Goal: Information Seeking & Learning: Obtain resource

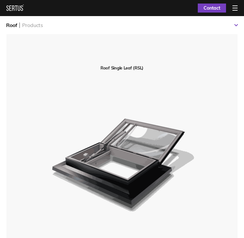
scroll to position [2704, 232]
click at [32, 28] on div "Products" at bounding box center [32, 25] width 21 height 6
click at [32, 24] on div "Products" at bounding box center [32, 25] width 21 height 6
click at [238, 10] on div at bounding box center [235, 7] width 5 height 5
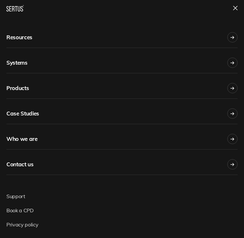
scroll to position [43, 0]
click at [230, 89] on div at bounding box center [233, 88] width 10 height 10
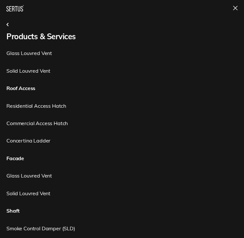
scroll to position [138, 0]
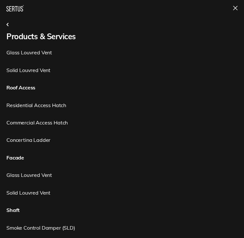
click at [41, 104] on link "Residential Access Hatch" at bounding box center [121, 105] width 231 height 7
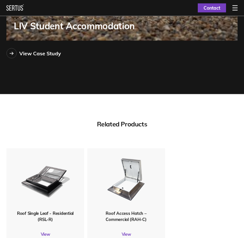
scroll to position [1767, 0]
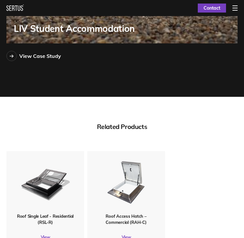
click at [39, 122] on div "Related Products" at bounding box center [121, 126] width 231 height 8
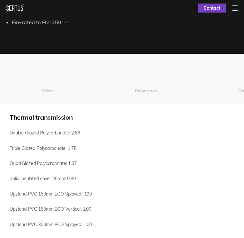
scroll to position [0, 195]
click at [136, 80] on button "Downloads" at bounding box center [147, 91] width 98 height 26
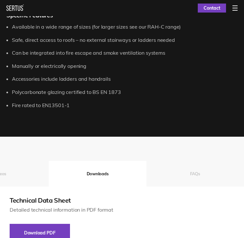
scroll to position [0, 244]
click at [185, 170] on button "FAQs" at bounding box center [196, 174] width 98 height 26
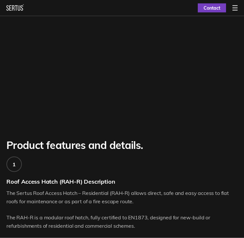
scroll to position [169, 0]
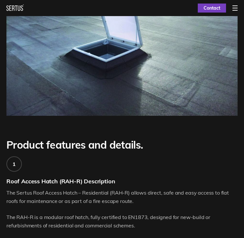
click at [234, 6] on div at bounding box center [235, 7] width 5 height 5
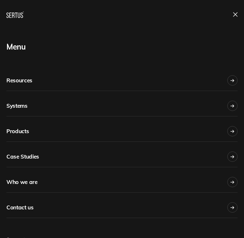
click at [17, 135] on div "Products" at bounding box center [17, 131] width 23 height 14
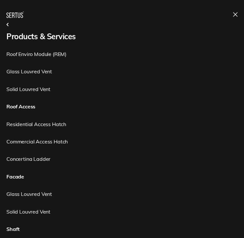
scroll to position [122, 0]
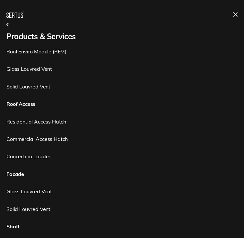
click at [21, 123] on link "Residential Access Hatch" at bounding box center [121, 121] width 231 height 7
click at [23, 123] on link "Residential Access Hatch" at bounding box center [121, 121] width 231 height 7
click at [47, 123] on link "Residential Access Hatch" at bounding box center [121, 121] width 231 height 7
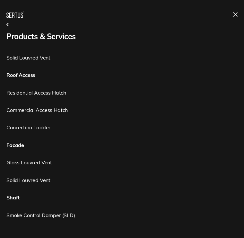
scroll to position [156, 0]
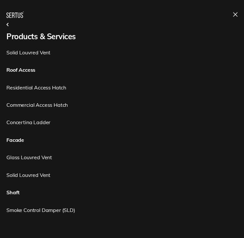
click at [38, 88] on link "Residential Access Hatch" at bounding box center [121, 87] width 231 height 7
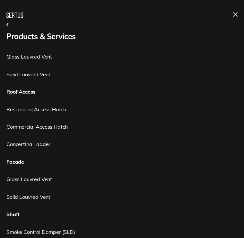
scroll to position [133, 0]
click at [35, 109] on link "Residential Access Hatch" at bounding box center [121, 109] width 231 height 7
click at [27, 110] on link "Residential Access Hatch" at bounding box center [121, 109] width 231 height 7
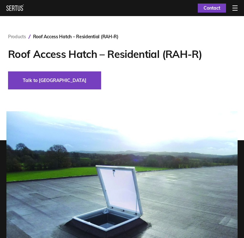
click at [26, 165] on img at bounding box center [121, 198] width 231 height 174
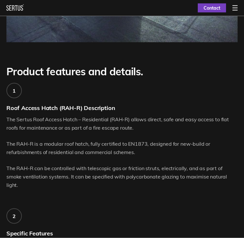
scroll to position [242, 0]
click at [236, 7] on div at bounding box center [235, 7] width 5 height 5
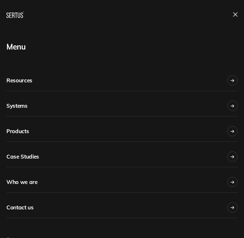
click at [234, 80] on icon at bounding box center [233, 80] width 1 height 3
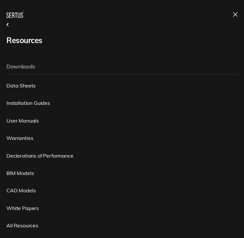
click at [17, 86] on link "Data Sheets" at bounding box center [121, 85] width 231 height 7
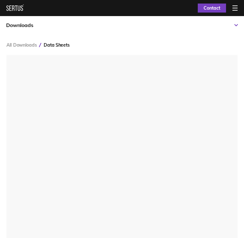
scroll to position [3, 3]
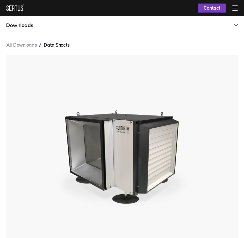
click at [236, 6] on div at bounding box center [235, 7] width 5 height 5
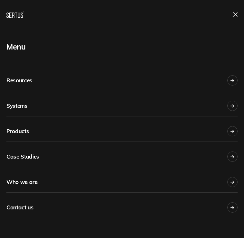
click at [235, 111] on link "Systems" at bounding box center [121, 103] width 231 height 25
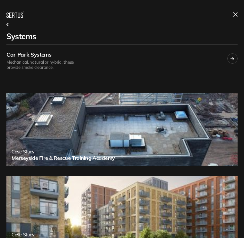
scroll to position [109, 0]
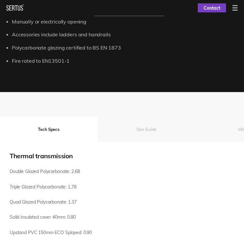
scroll to position [509, 0]
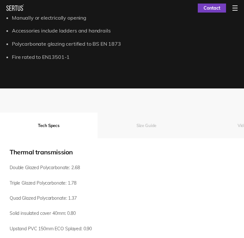
click at [153, 122] on button "Size Guide" at bounding box center [147, 126] width 98 height 26
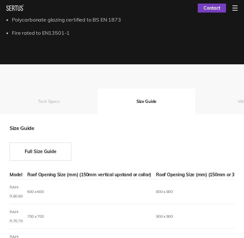
scroll to position [0, 0]
click at [28, 98] on button "Tech Specs" at bounding box center [49, 101] width 98 height 26
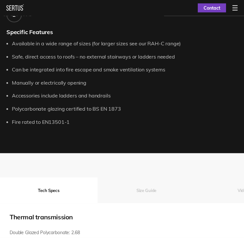
scroll to position [444, 0]
click at [152, 185] on button "Size Guide" at bounding box center [147, 190] width 98 height 26
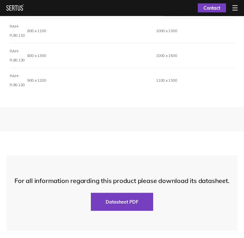
scroll to position [1090, 0]
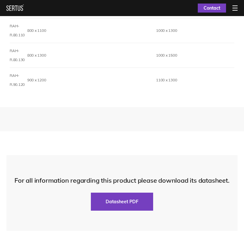
click at [112, 195] on button "Datasheet PDF" at bounding box center [122, 202] width 62 height 18
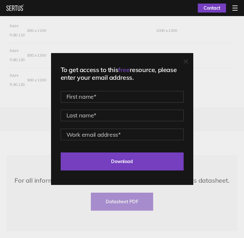
scroll to position [1100, 0]
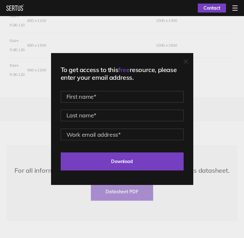
click at [210, 10] on link "Contact" at bounding box center [212, 8] width 28 height 9
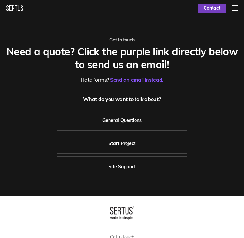
click at [91, 122] on link "General Questions" at bounding box center [122, 120] width 131 height 21
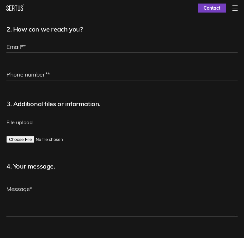
scroll to position [99, 0]
